Goal: Task Accomplishment & Management: Manage account settings

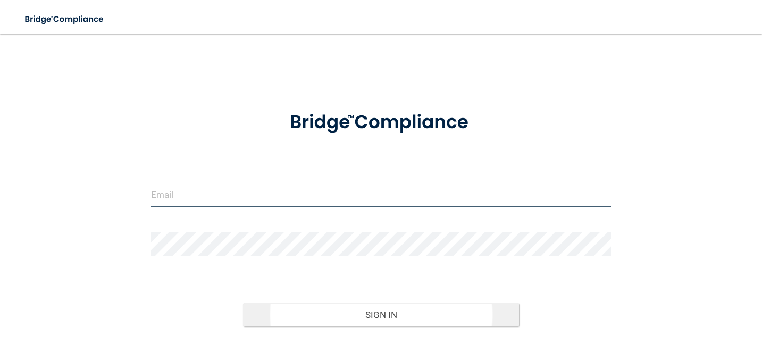
type input "[EMAIL_ADDRESS][DOMAIN_NAME]"
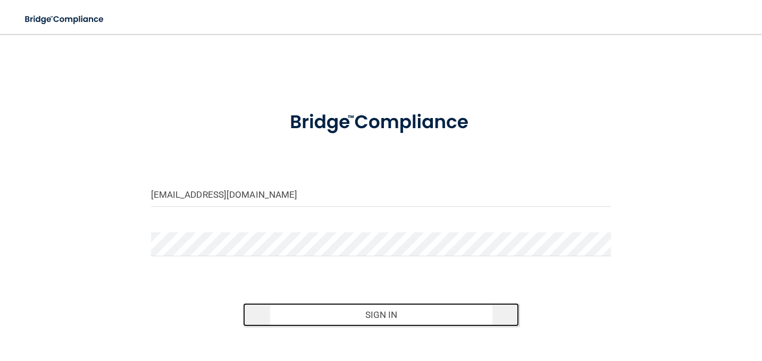
click at [408, 322] on button "Sign In" at bounding box center [381, 314] width 276 height 23
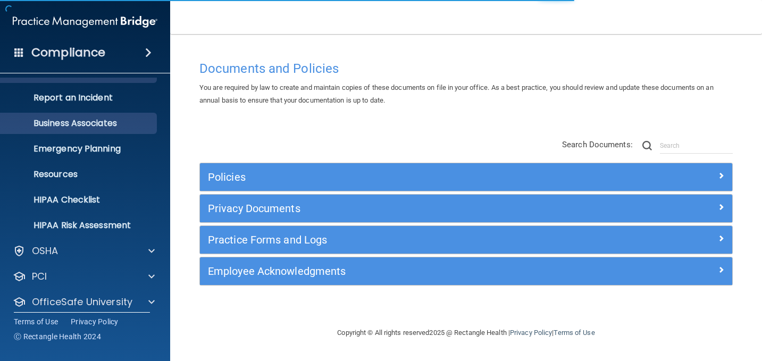
scroll to position [80, 0]
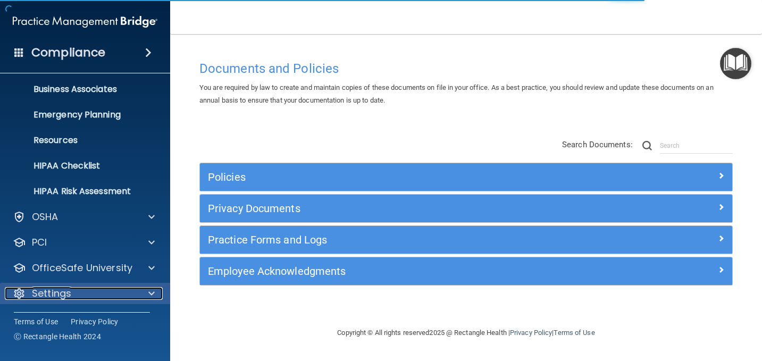
click at [95, 294] on div "Settings" at bounding box center [71, 293] width 132 height 13
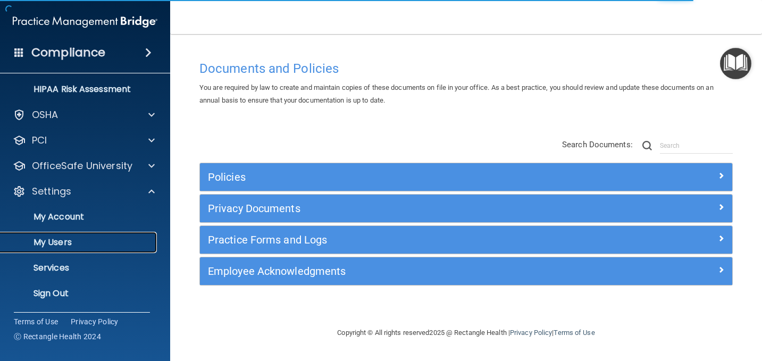
click at [69, 237] on p "My Users" at bounding box center [79, 242] width 145 height 11
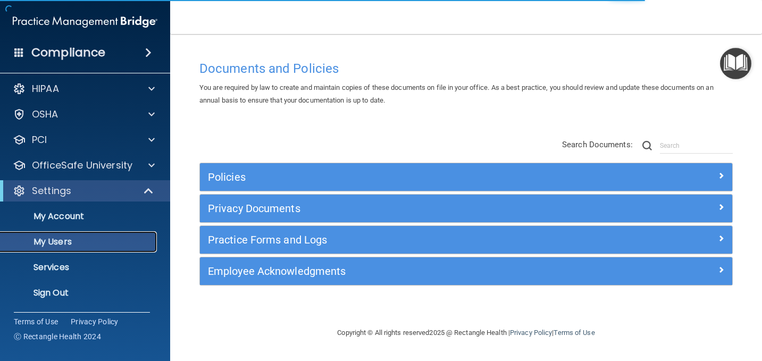
scroll to position [4, 0]
select select "20"
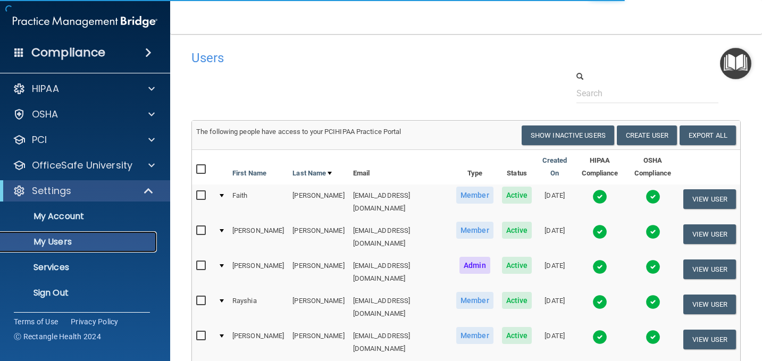
click at [69, 237] on p "My Users" at bounding box center [79, 242] width 145 height 11
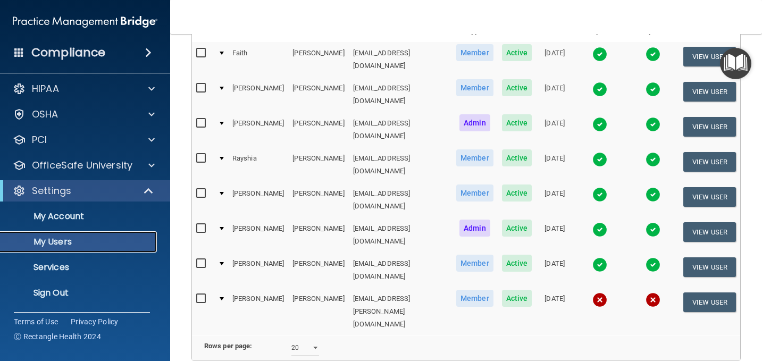
scroll to position [174, 0]
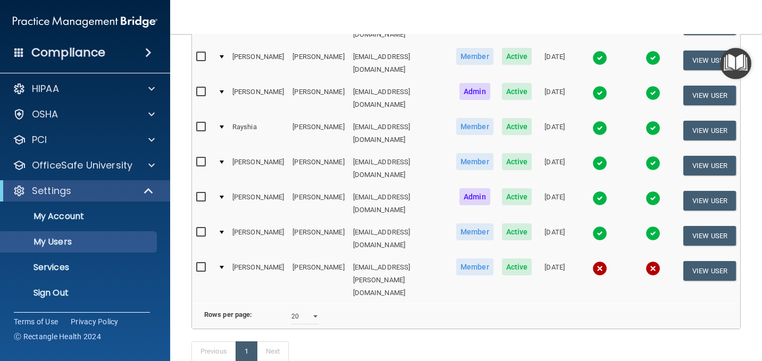
click at [357, 256] on td "[EMAIL_ADDRESS][PERSON_NAME][DOMAIN_NAME]" at bounding box center [400, 279] width 103 height 47
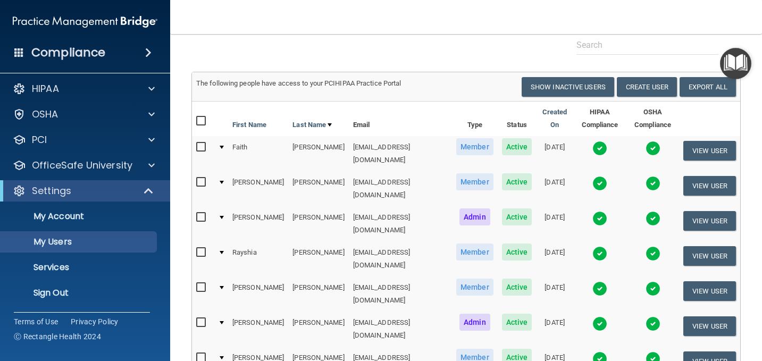
scroll to position [21, 0]
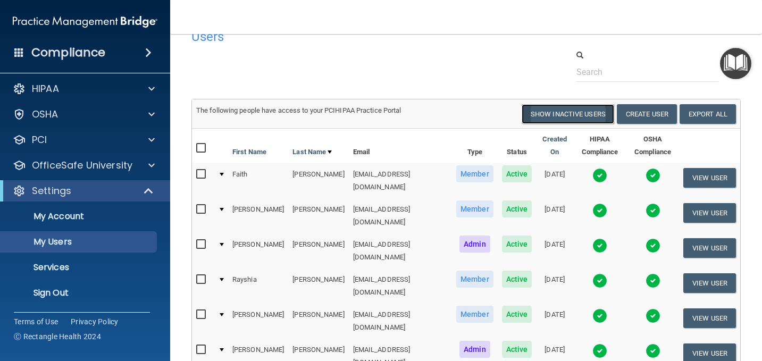
click at [576, 113] on button "Show Inactive Users" at bounding box center [568, 114] width 93 height 20
select select "20"
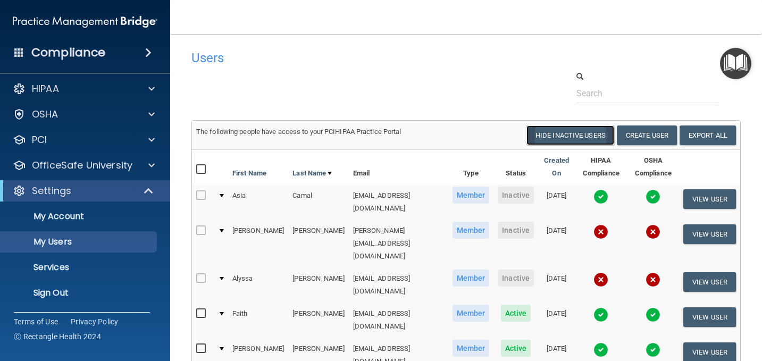
click at [578, 137] on button "Hide Inactive Users" at bounding box center [570, 135] width 88 height 20
select select "20"
